Goal: Ask a question

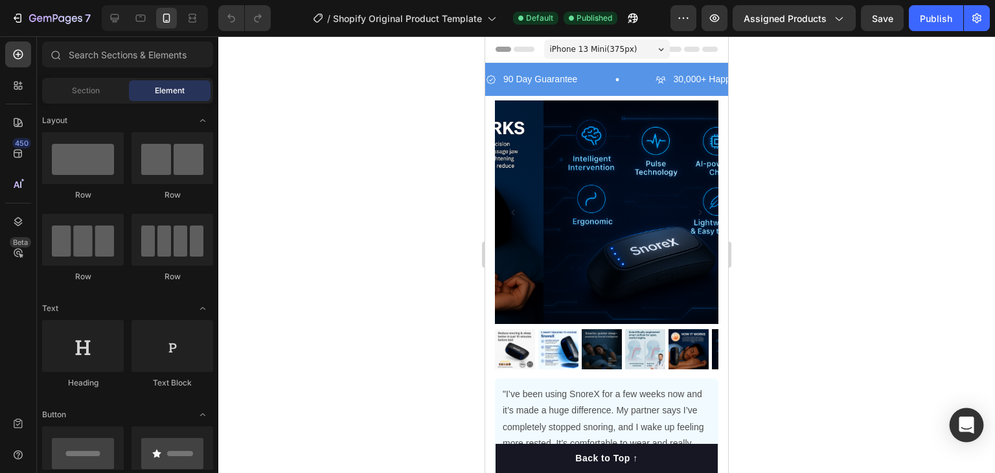
click at [958, 418] on div "Open Intercom Messenger" at bounding box center [967, 425] width 34 height 34
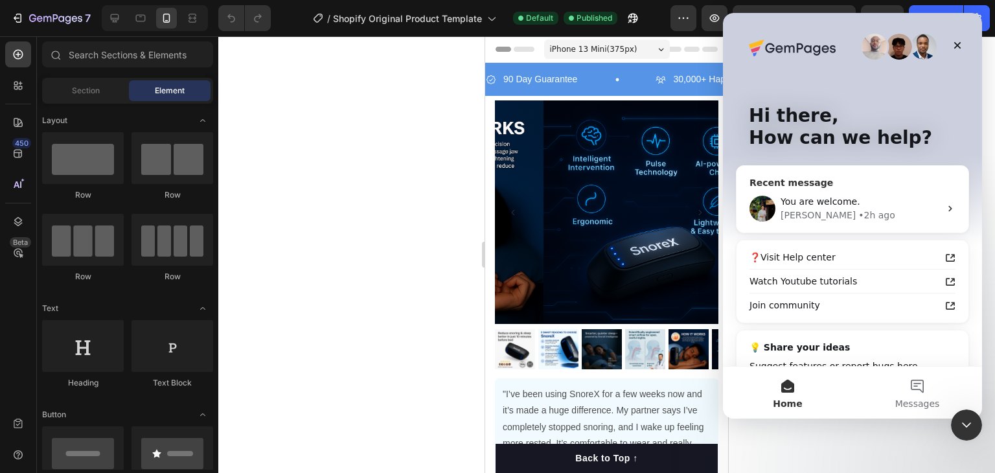
click at [924, 211] on div "[PERSON_NAME] • 2h ago" at bounding box center [860, 216] width 159 height 14
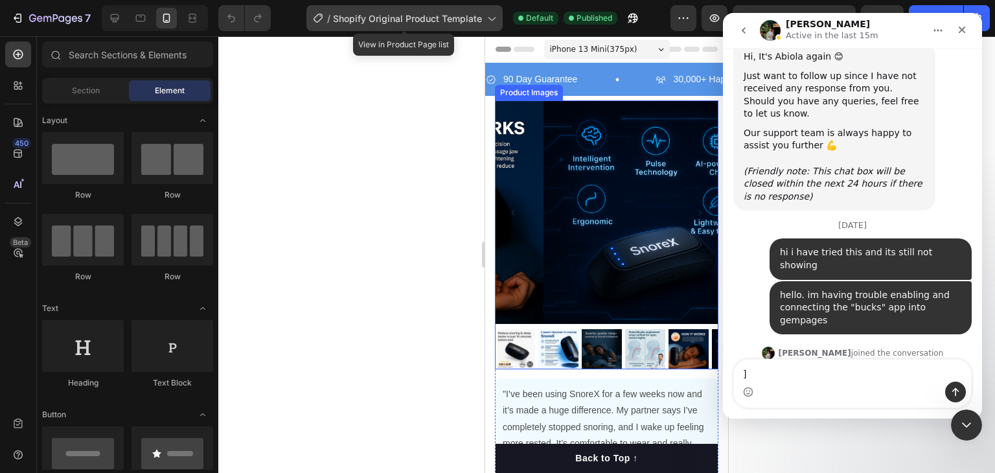
scroll to position [13553, 0]
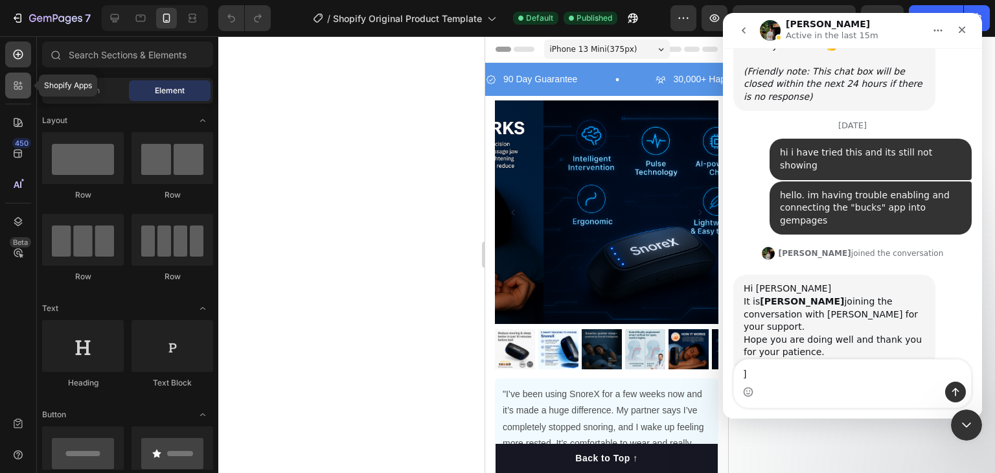
click at [23, 91] on icon at bounding box center [18, 85] width 13 height 13
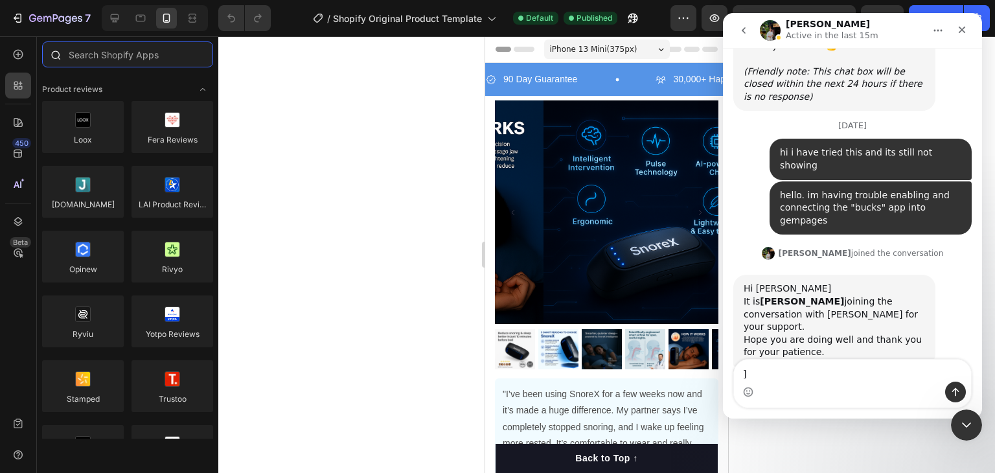
paste input "MLV Auto Currency Switcher"
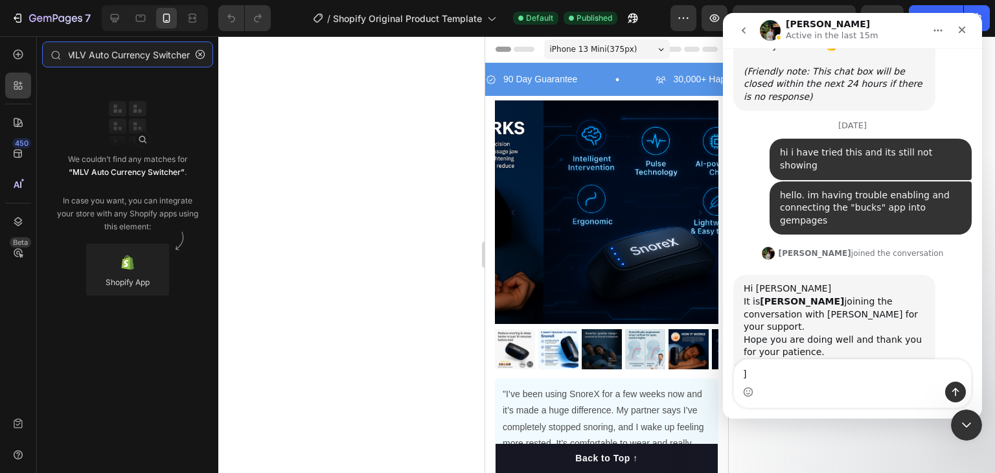
scroll to position [0, 0]
click at [88, 53] on input "MLV Auto Currency Switcher" at bounding box center [127, 54] width 171 height 26
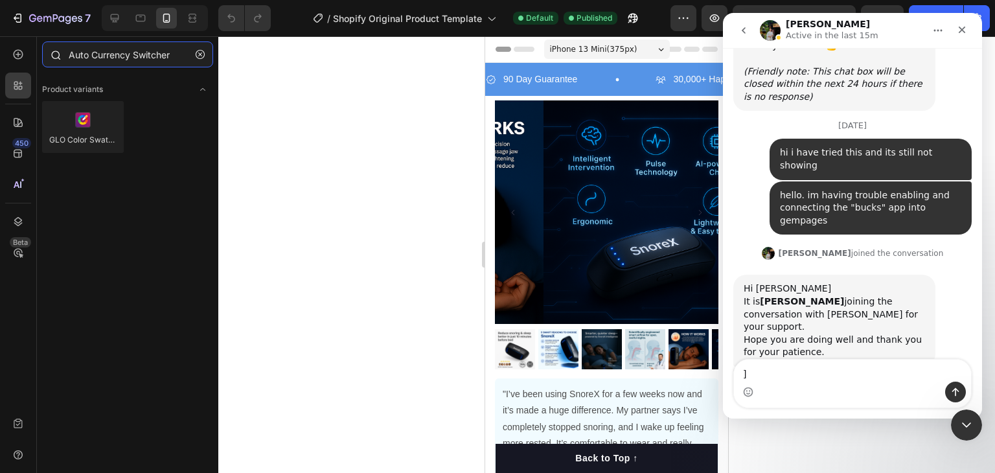
click at [132, 49] on input "Auto Currency Switcher" at bounding box center [127, 54] width 171 height 26
click at [148, 51] on input "Auto Currency Switcher" at bounding box center [127, 54] width 171 height 26
click at [170, 52] on input "Auto Currency Switcher" at bounding box center [127, 54] width 171 height 26
type input "Auto Currency Switcher"
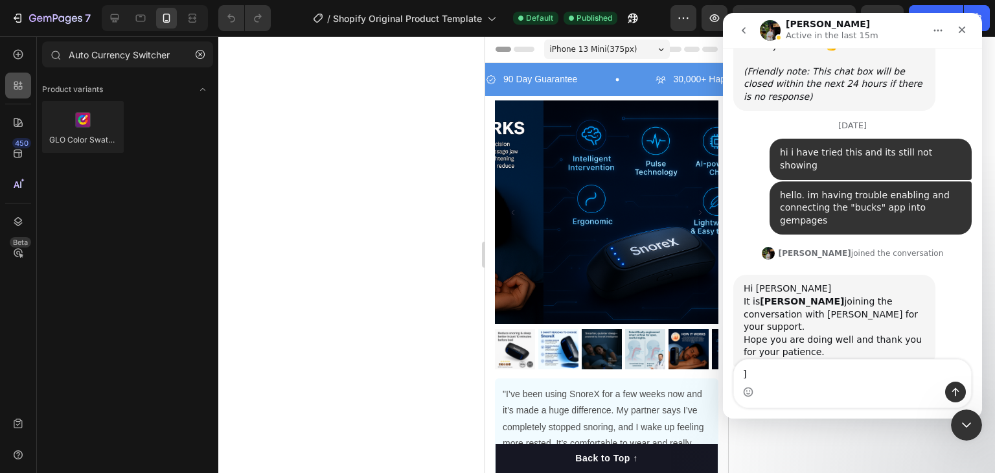
click at [22, 87] on icon at bounding box center [21, 88] width 4 height 4
type input "auto currency switcher"
click at [207, 49] on button "button" at bounding box center [200, 54] width 21 height 21
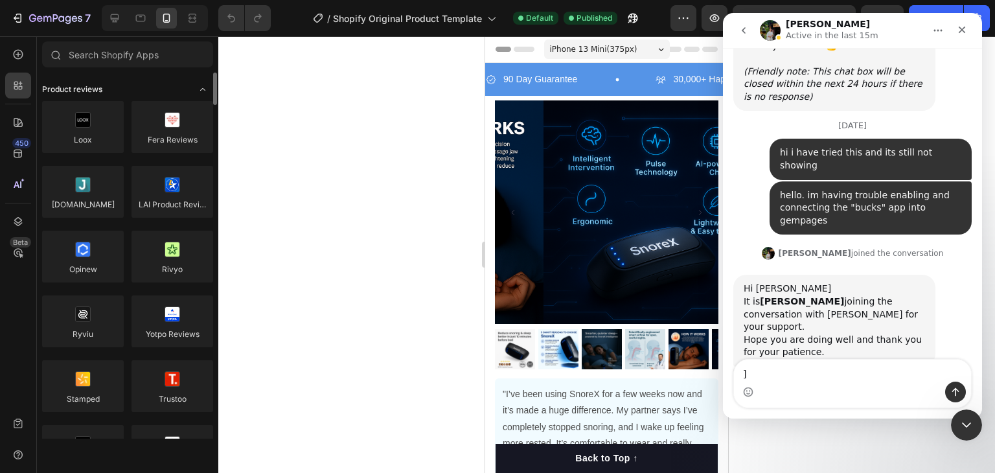
click at [205, 88] on icon "Toggle open" at bounding box center [203, 89] width 10 height 10
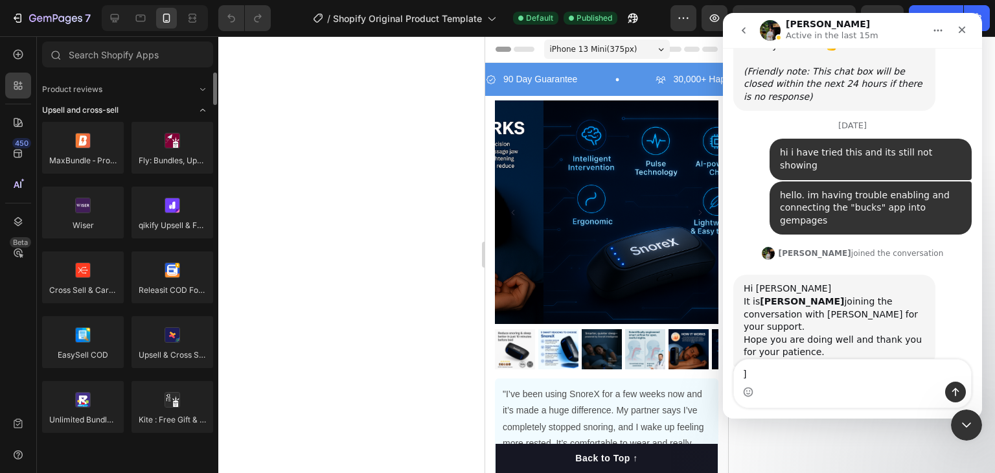
click at [203, 104] on span "Toggle open" at bounding box center [202, 110] width 21 height 21
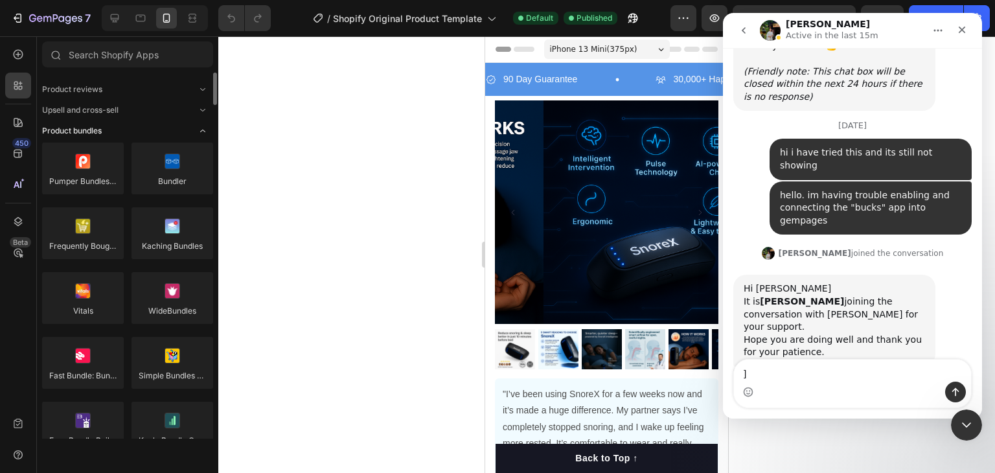
click at [203, 128] on icon "Toggle open" at bounding box center [203, 131] width 10 height 10
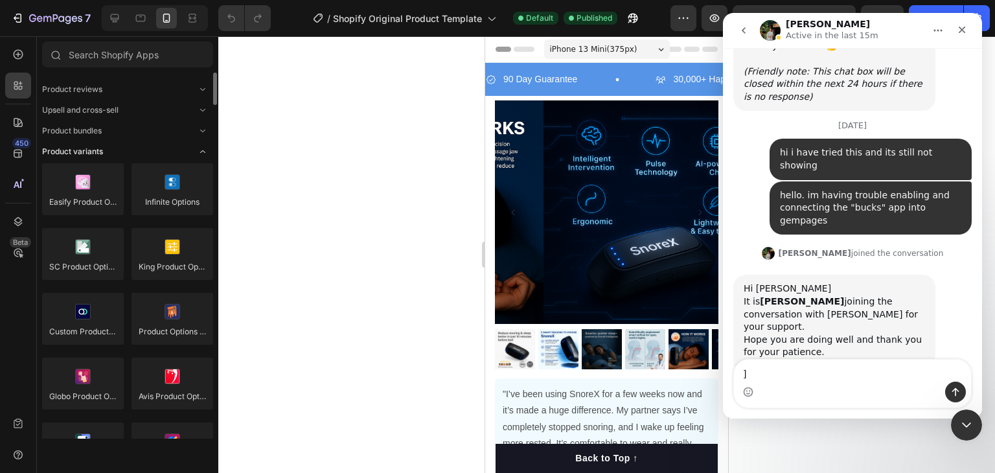
click at [203, 146] on span "Toggle open" at bounding box center [202, 151] width 21 height 21
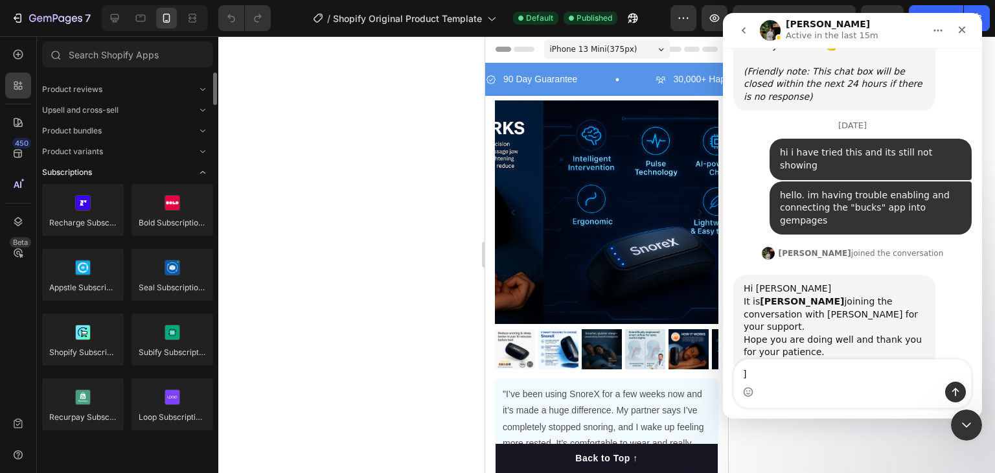
click at [203, 171] on icon "Toggle open" at bounding box center [203, 172] width 10 height 10
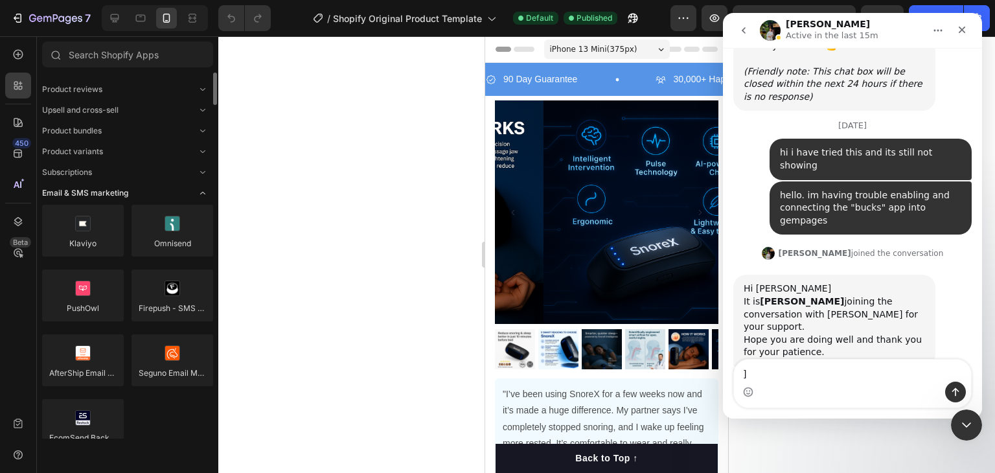
click at [202, 189] on icon "Toggle open" at bounding box center [203, 193] width 10 height 10
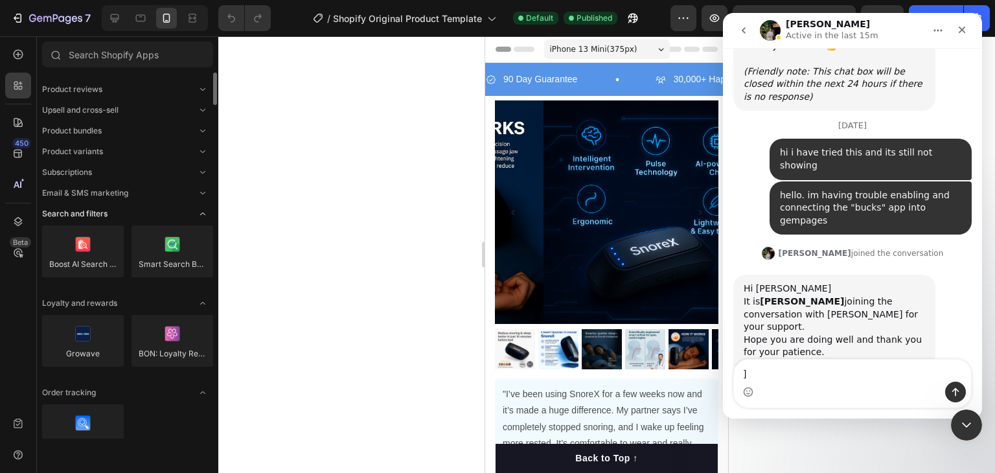
click at [202, 213] on icon "Toggle open" at bounding box center [203, 214] width 10 height 10
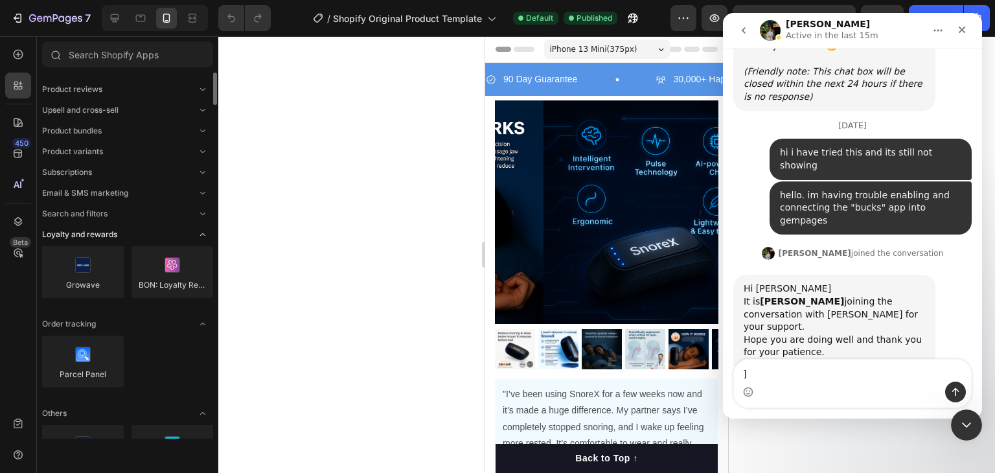
click at [202, 236] on icon "Toggle open" at bounding box center [203, 234] width 10 height 10
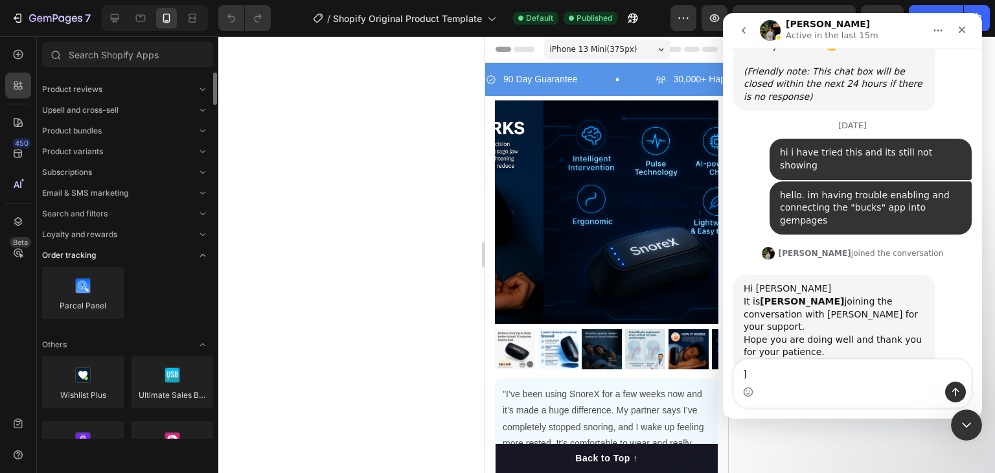
click at [200, 249] on span "Toggle open" at bounding box center [202, 255] width 21 height 21
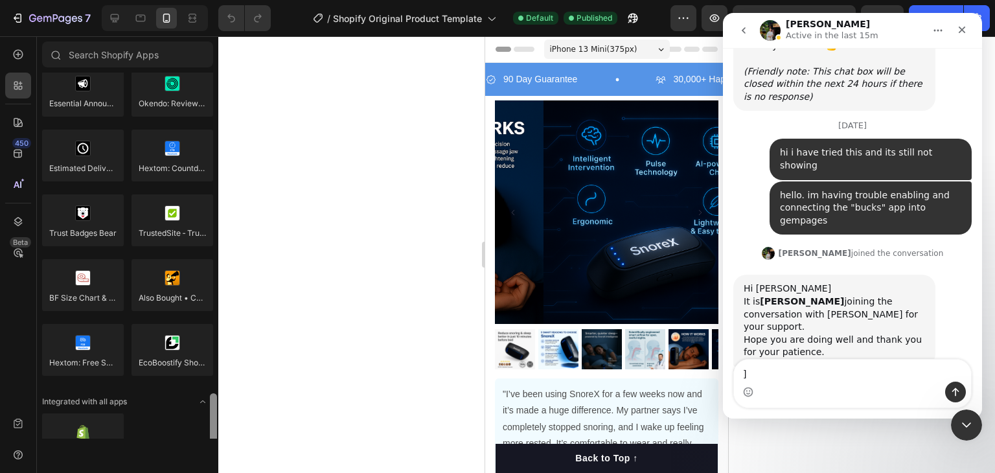
scroll to position [1233, 0]
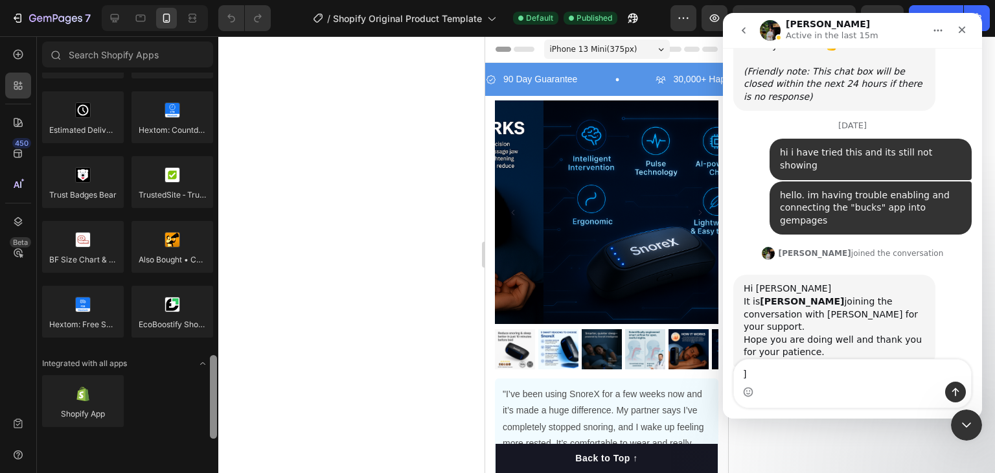
drag, startPoint x: 215, startPoint y: 83, endPoint x: 213, endPoint y: 213, distance: 130.3
click at [213, 213] on div at bounding box center [214, 256] width 10 height 366
click at [121, 61] on input "text" at bounding box center [127, 54] width 171 height 26
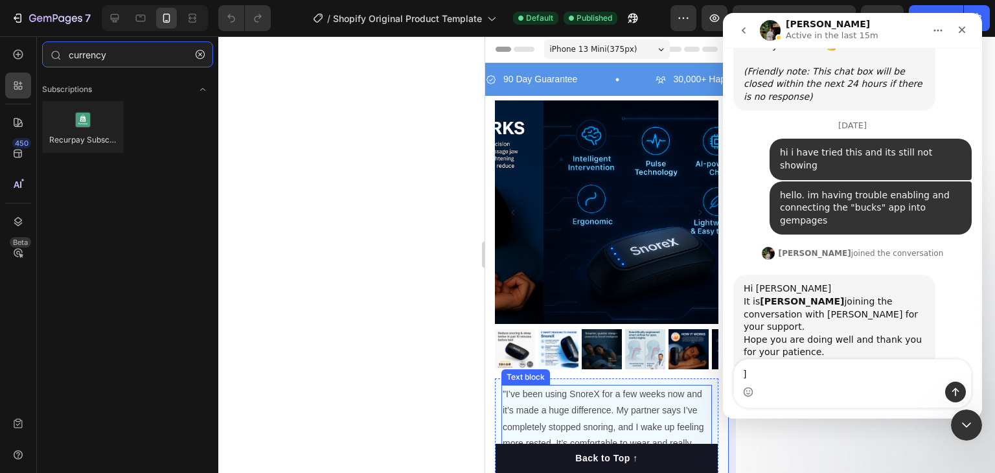
type input "currency"
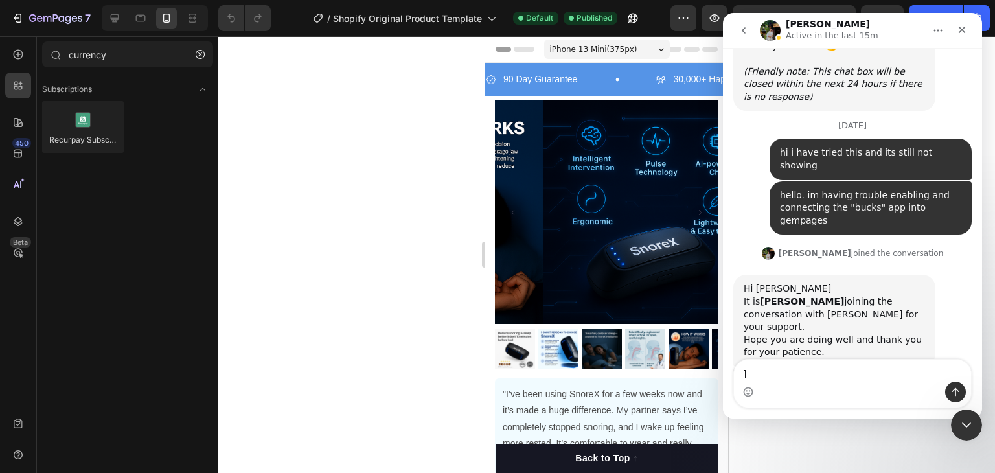
click at [433, 264] on div at bounding box center [606, 254] width 777 height 437
click at [358, 117] on div at bounding box center [606, 254] width 777 height 437
click at [961, 424] on icon "Close Intercom Messenger" at bounding box center [965, 423] width 16 height 16
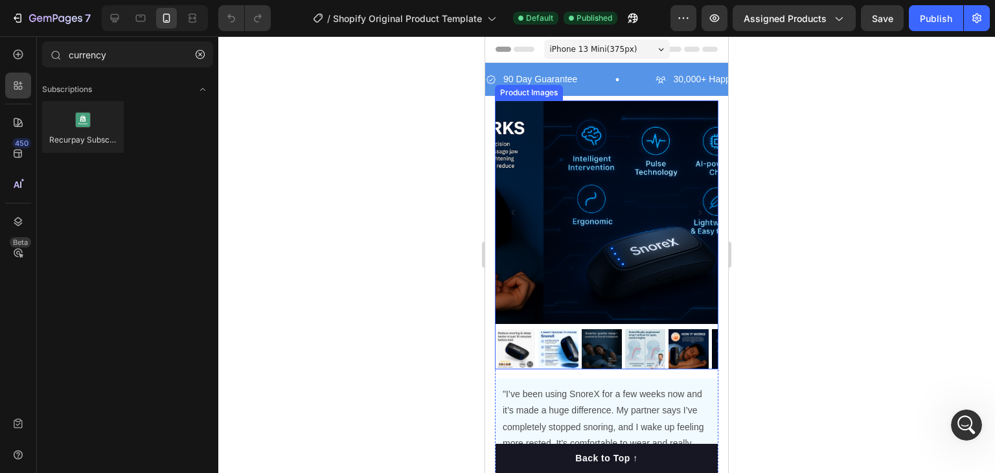
scroll to position [13553, 0]
